Goal: Task Accomplishment & Management: Manage account settings

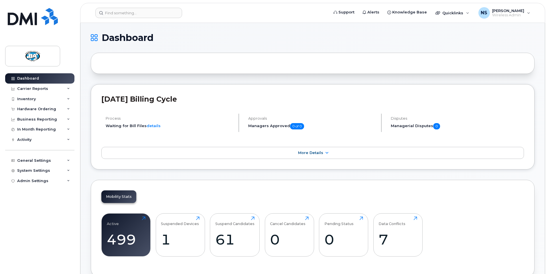
drag, startPoint x: 301, startPoint y: 35, endPoint x: 311, endPoint y: 43, distance: 12.4
click at [301, 35] on h1 "Dashboard" at bounding box center [311, 37] width 441 height 9
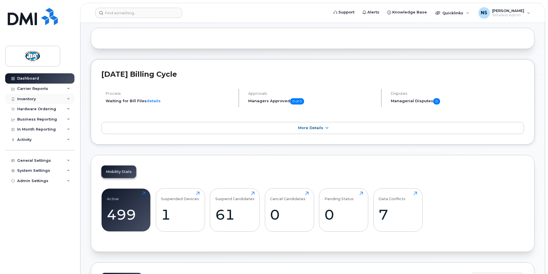
scroll to position [35, 0]
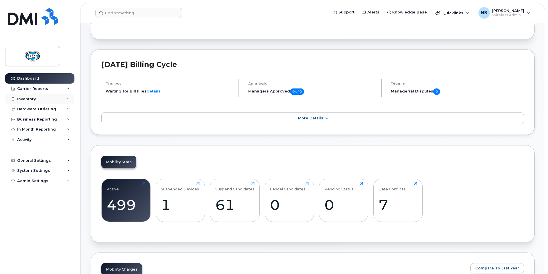
click at [34, 100] on div "Inventory" at bounding box center [39, 99] width 69 height 10
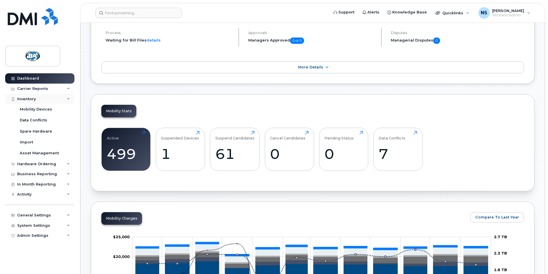
scroll to position [86, 0]
click at [24, 109] on div "Mobility Devices" at bounding box center [36, 109] width 32 height 5
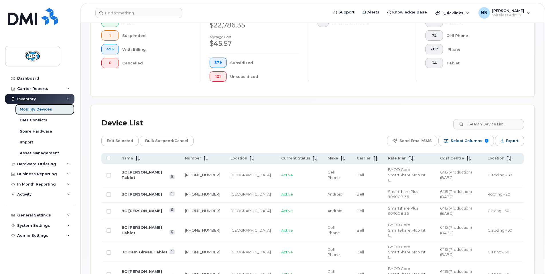
scroll to position [172, 0]
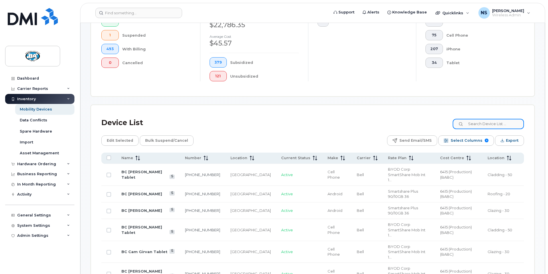
click at [481, 119] on input at bounding box center [488, 124] width 71 height 10
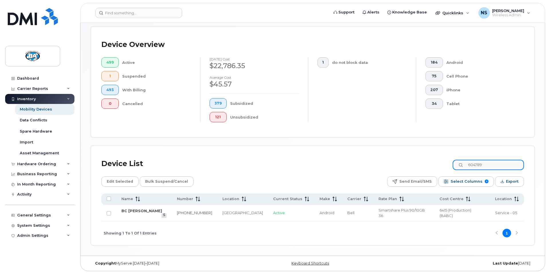
scroll to position [121, 0]
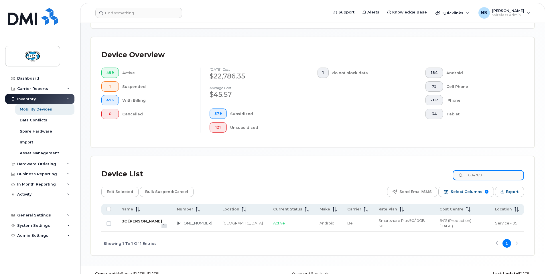
type input "604789"
click at [149, 219] on link "BC Collin Bischoff" at bounding box center [141, 221] width 41 height 5
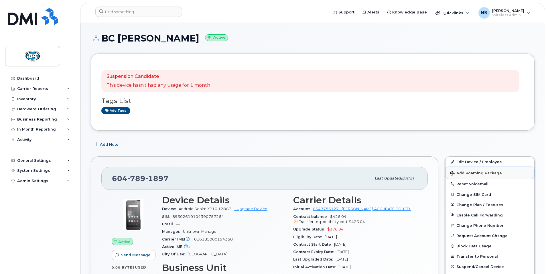
click at [482, 167] on button "Add Roaming Package" at bounding box center [489, 173] width 89 height 12
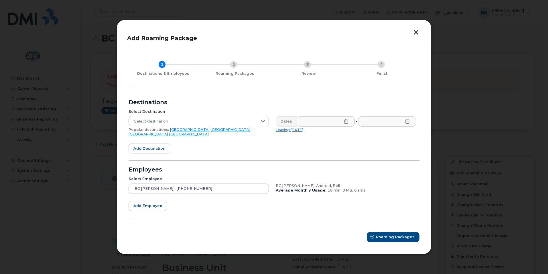
click at [415, 35] on button "button" at bounding box center [416, 33] width 9 height 6
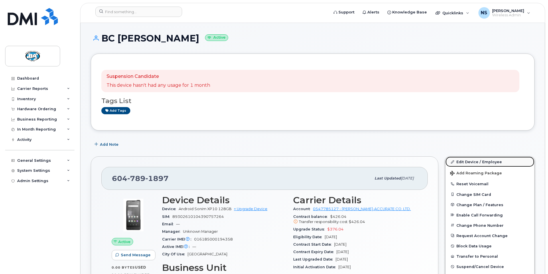
click at [470, 161] on link "Edit Device / Employee" at bounding box center [489, 162] width 89 height 10
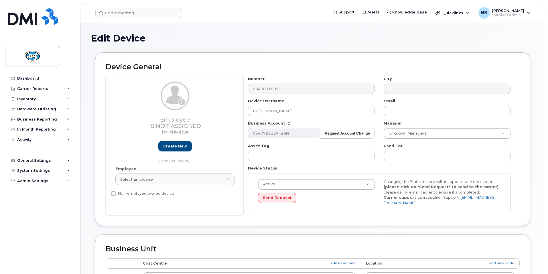
select select "29558521"
select select "13518067"
click at [298, 108] on input "BC [PERSON_NAME]" at bounding box center [311, 111] width 127 height 10
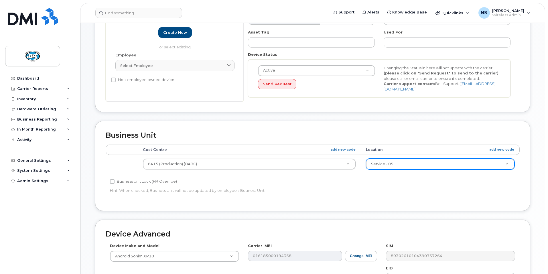
scroll to position [114, 0]
type input "BC [PERSON_NAME]"
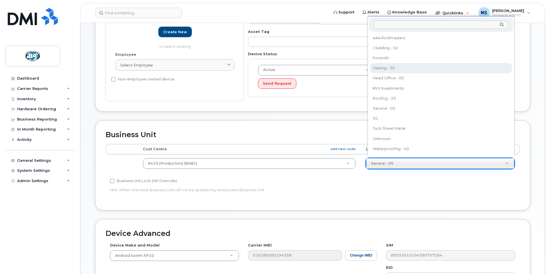
select select "13518071"
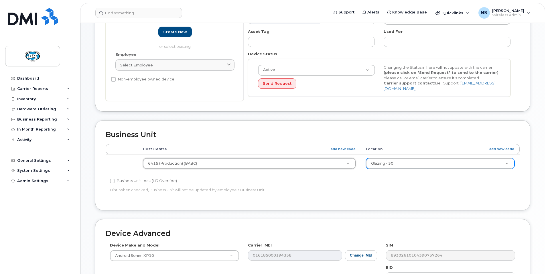
click at [342, 194] on div "Accounting Categories Rules Cost Centre add new code Location add new code 6415…" at bounding box center [313, 172] width 414 height 56
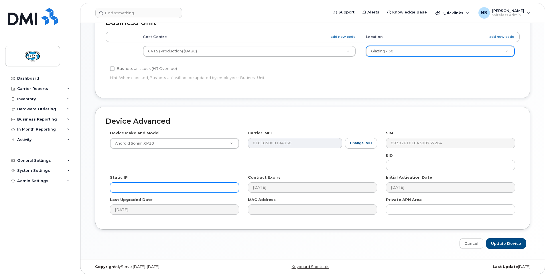
scroll to position [228, 0]
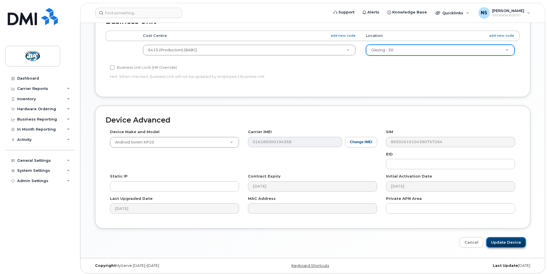
click at [500, 240] on input "Update Device" at bounding box center [506, 242] width 40 height 11
type input "Saving..."
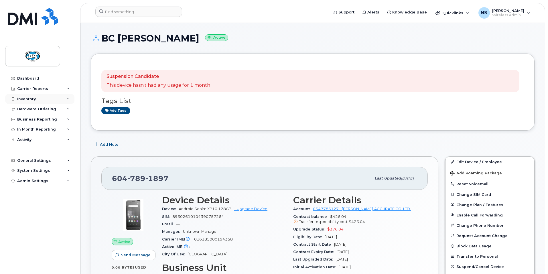
click at [23, 98] on div "Inventory" at bounding box center [26, 99] width 19 height 5
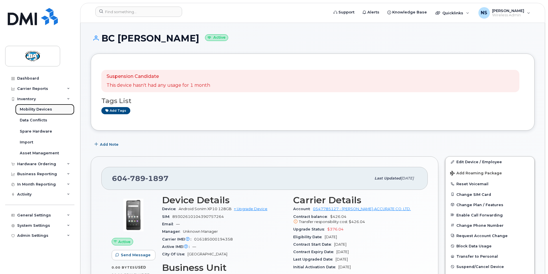
click at [22, 109] on div "Mobility Devices" at bounding box center [36, 109] width 32 height 5
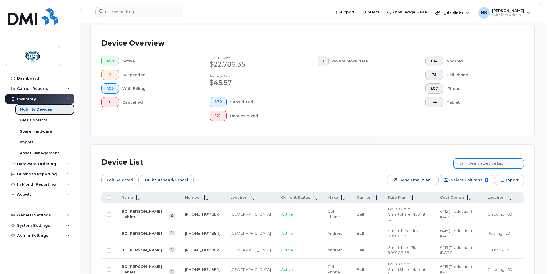
scroll to position [143, 0]
click at [492, 158] on input at bounding box center [488, 163] width 71 height 10
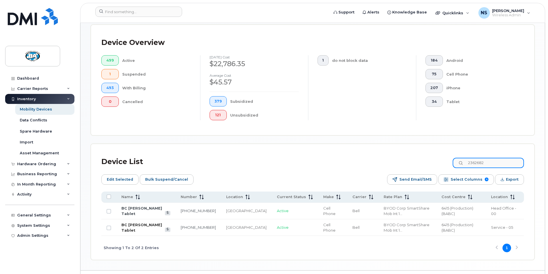
type input "2362682"
click at [141, 222] on link "BC Collin Bischoff Tablet" at bounding box center [141, 227] width 41 height 10
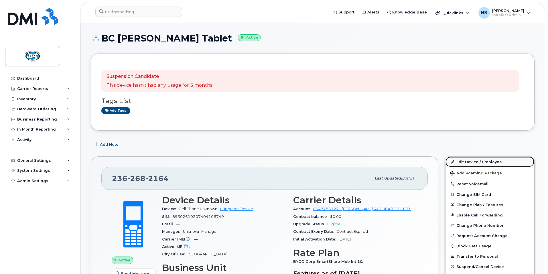
click at [481, 162] on link "Edit Device / Employee" at bounding box center [489, 162] width 89 height 10
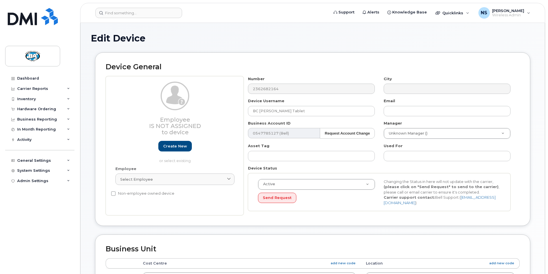
select select "29558521"
select select "13518067"
drag, startPoint x: 285, startPoint y: 110, endPoint x: 259, endPoint y: 110, distance: 26.6
click at [259, 110] on input "BC Collin Bischoff Tablet" at bounding box center [311, 111] width 127 height 10
type input "BC Spare Tablet"
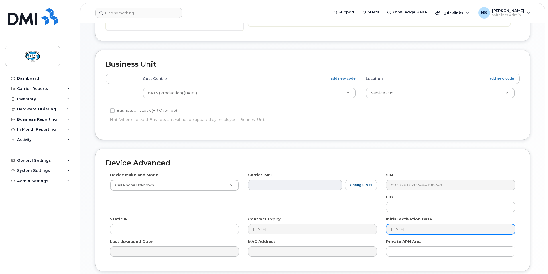
scroll to position [228, 0]
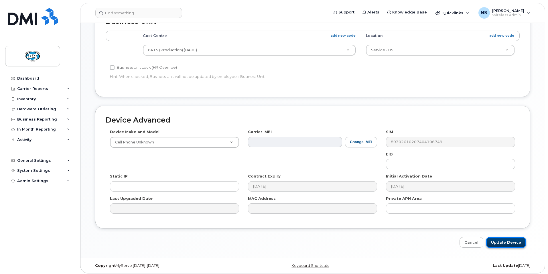
click at [508, 240] on input "Update Device" at bounding box center [506, 242] width 40 height 11
type input "Saving..."
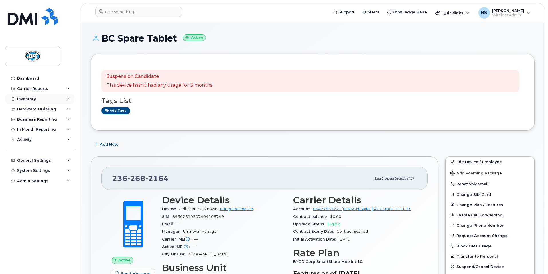
click at [24, 98] on div "Inventory" at bounding box center [26, 99] width 19 height 5
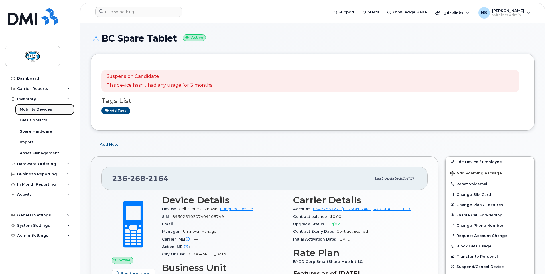
click at [30, 108] on div "Mobility Devices" at bounding box center [36, 109] width 32 height 5
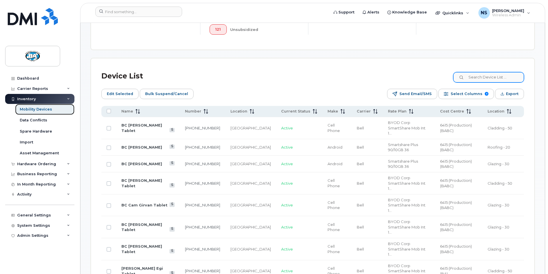
scroll to position [229, 0]
click at [499, 72] on input at bounding box center [488, 77] width 71 height 10
click at [493, 72] on input at bounding box center [488, 77] width 71 height 10
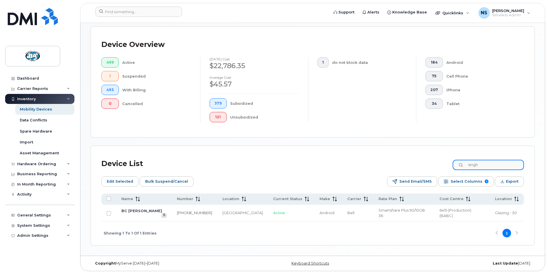
scroll to position [131, 0]
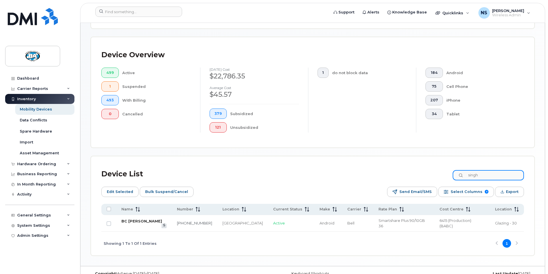
type input "singh"
click at [140, 219] on link "BC Savy Singh" at bounding box center [141, 221] width 41 height 5
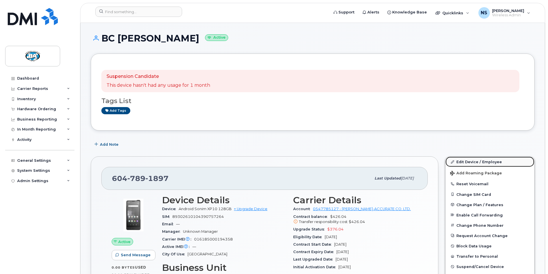
click at [466, 161] on link "Edit Device / Employee" at bounding box center [489, 162] width 89 height 10
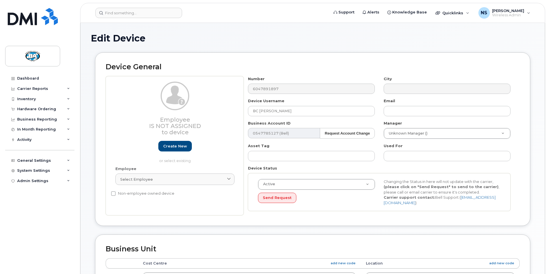
select select "29558521"
select select "13518071"
click at [259, 111] on input "BC [PERSON_NAME]" at bounding box center [311, 111] width 127 height 10
click at [268, 111] on input "BC [PERSON_NAME]" at bounding box center [311, 111] width 127 height 10
type input "BC Sharanvir ([PERSON_NAME]"
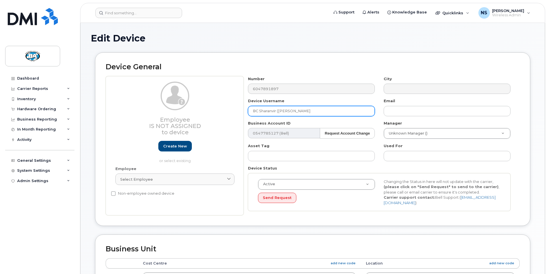
type input "Saving..."
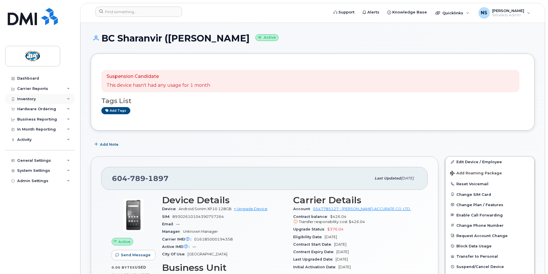
click at [27, 99] on div "Inventory" at bounding box center [26, 99] width 19 height 5
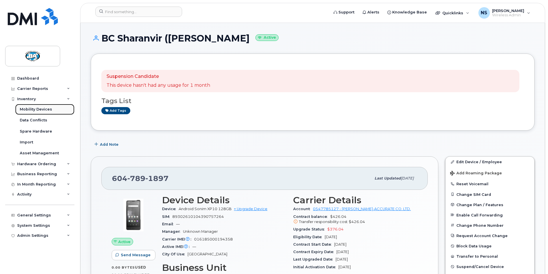
click at [23, 110] on div "Mobility Devices" at bounding box center [36, 109] width 32 height 5
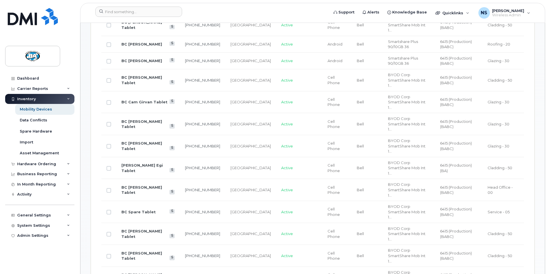
scroll to position [344, 0]
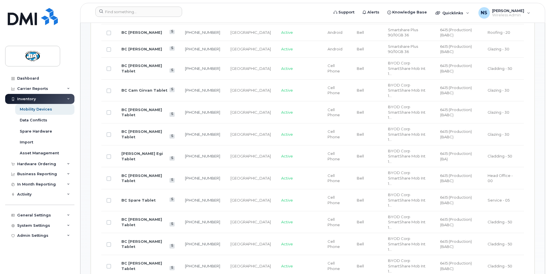
drag, startPoint x: 261, startPoint y: 237, endPoint x: 205, endPoint y: 236, distance: 56.4
drag, startPoint x: 205, startPoint y: 236, endPoint x: 249, endPoint y: 13, distance: 226.5
click at [249, 13] on form at bounding box center [210, 12] width 230 height 10
click at [510, 11] on span "[PERSON_NAME]" at bounding box center [508, 10] width 32 height 5
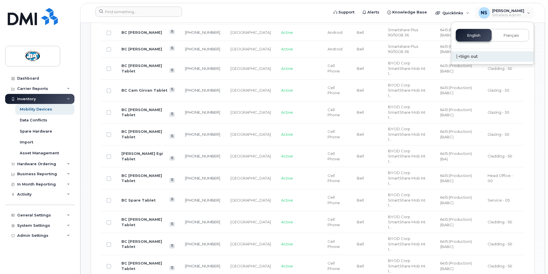
click at [473, 56] on div "Sign out" at bounding box center [492, 56] width 82 height 11
